Goal: Task Accomplishment & Management: Use online tool/utility

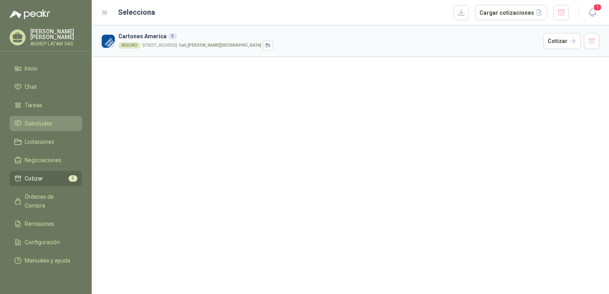
click at [41, 120] on span "Solicitudes" at bounding box center [39, 123] width 28 height 9
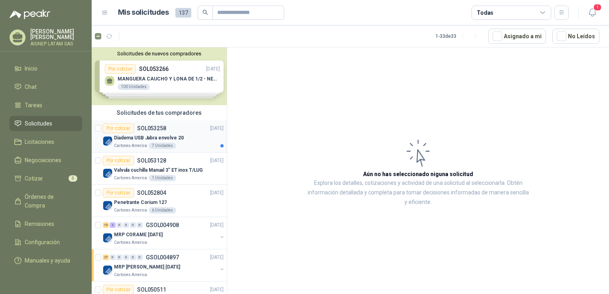
click at [191, 132] on div "Por cotizar SOL053258 [DATE]" at bounding box center [163, 129] width 121 height 10
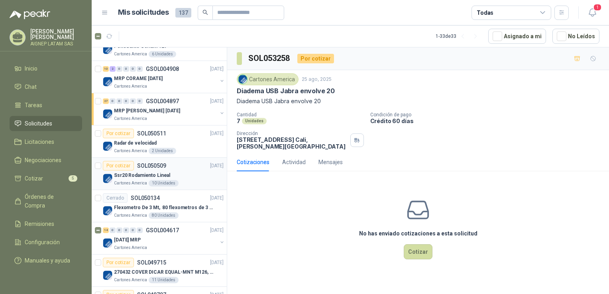
scroll to position [160, 0]
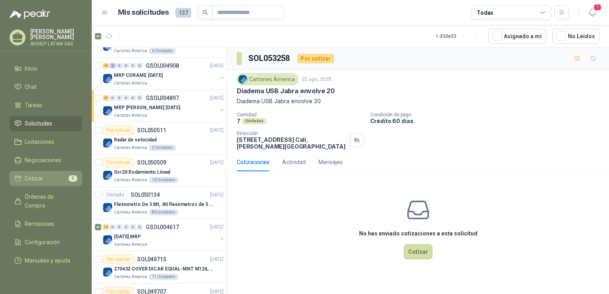
click at [33, 177] on span "Cotizar" at bounding box center [34, 178] width 18 height 9
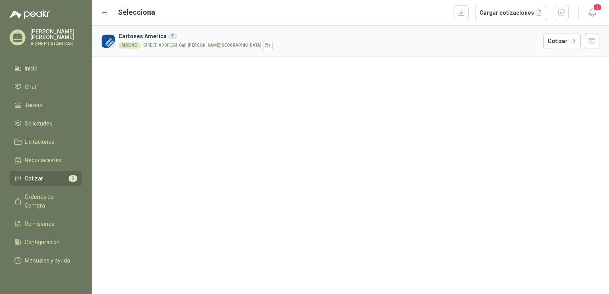
click at [249, 36] on h3 "Cartones America 5" at bounding box center [329, 36] width 422 height 9
click at [563, 39] on button "Cotizar" at bounding box center [562, 41] width 37 height 16
